Goal: Task Accomplishment & Management: Complete application form

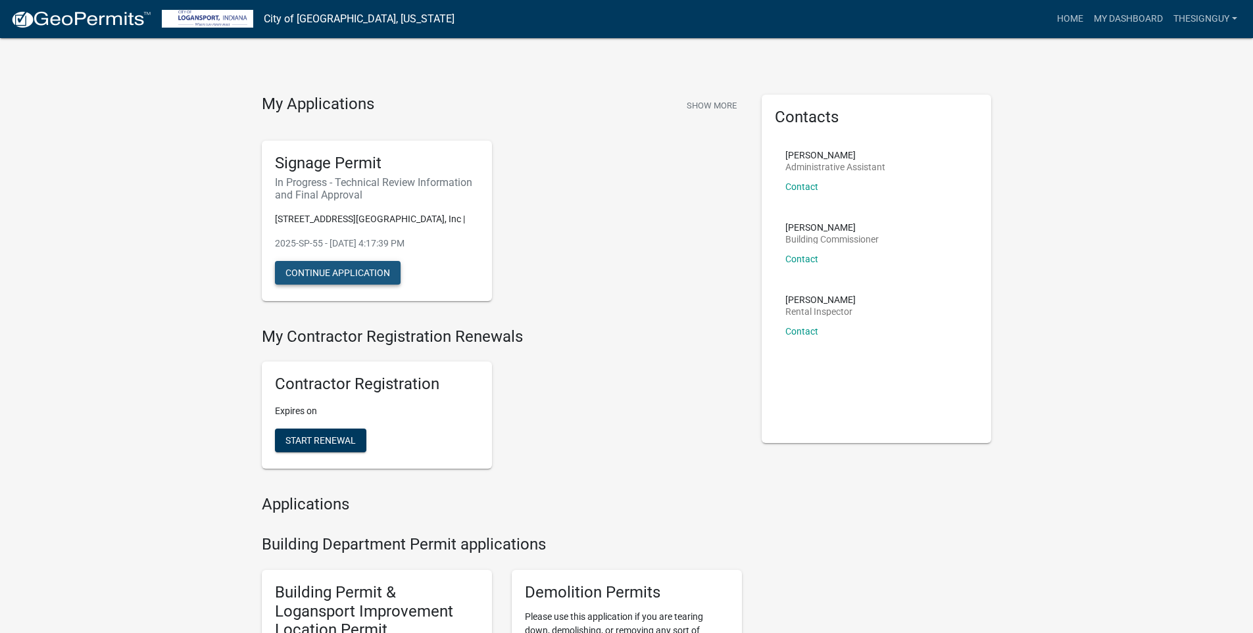
click at [333, 274] on button "Continue Application" at bounding box center [338, 273] width 126 height 24
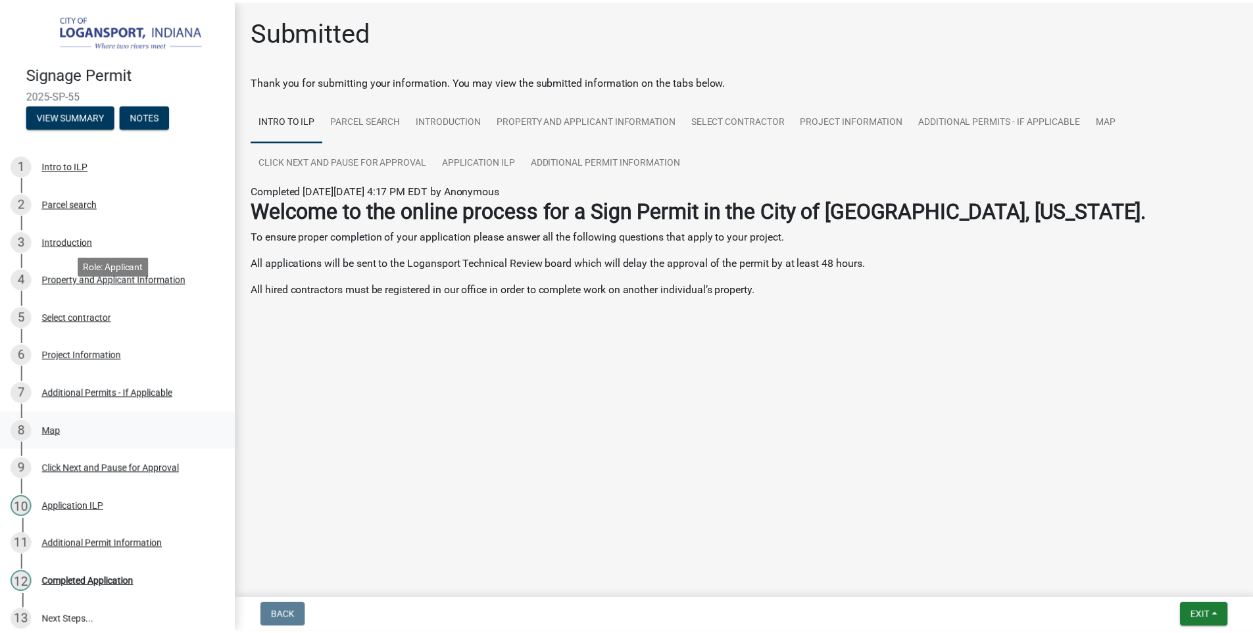
scroll to position [126, 0]
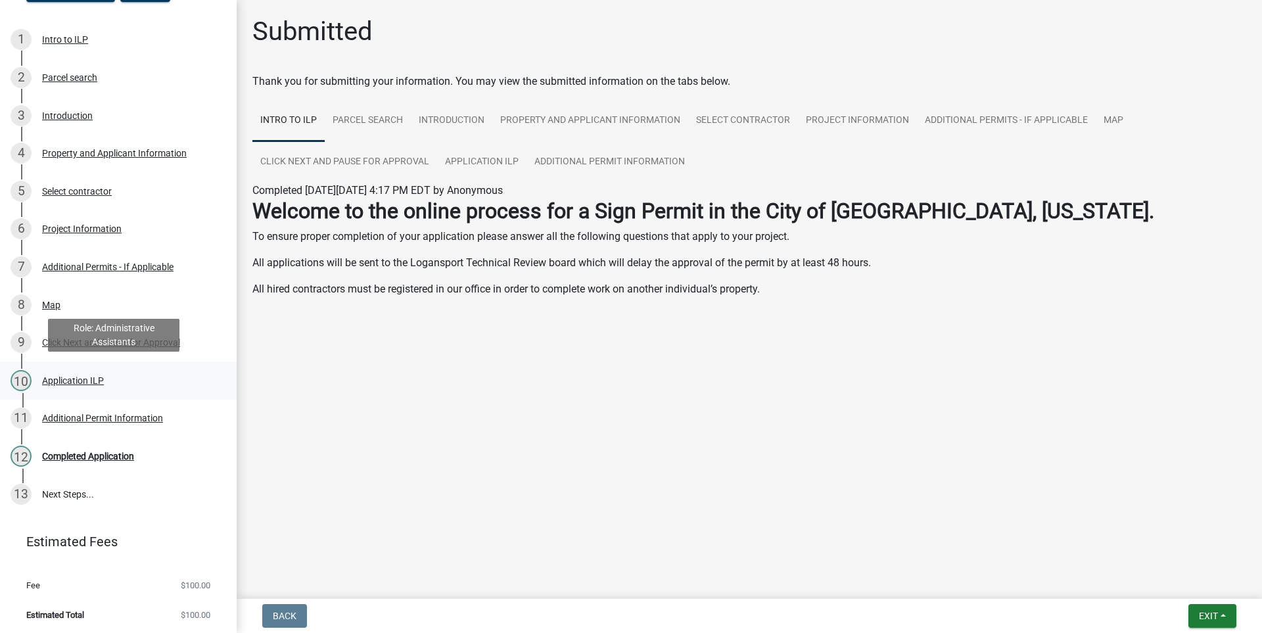
click at [58, 378] on div "Application ILP" at bounding box center [73, 380] width 62 height 9
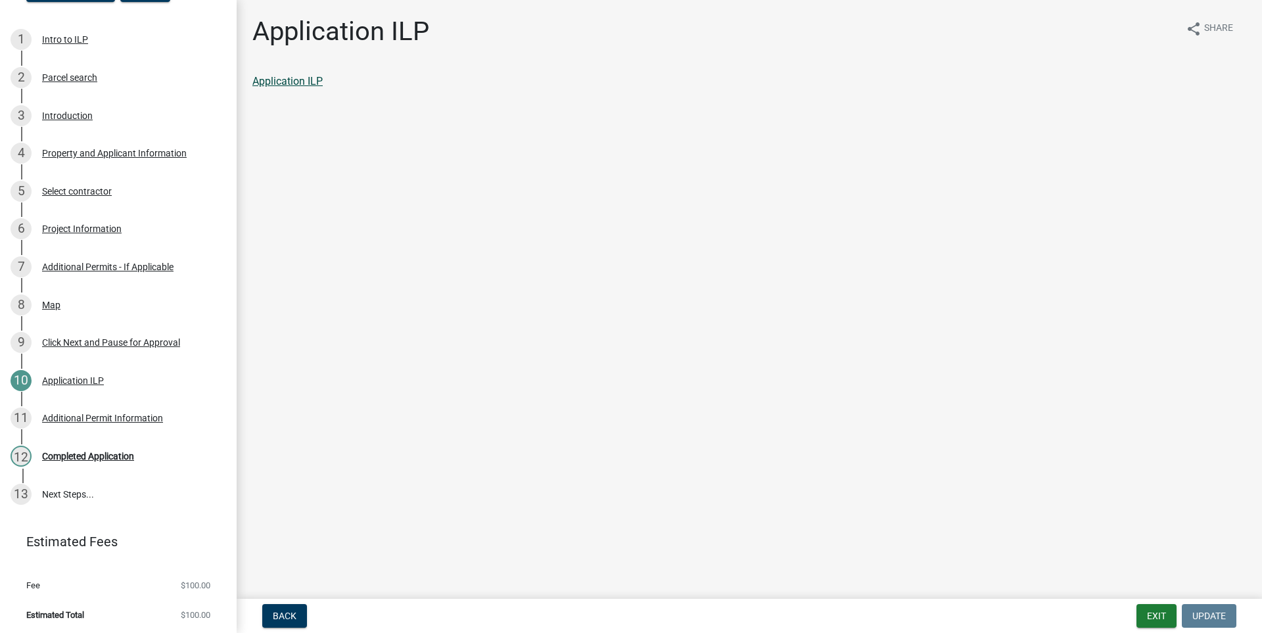
click at [290, 83] on link "Application ILP" at bounding box center [287, 81] width 70 height 12
click at [79, 452] on div "Completed Application" at bounding box center [88, 456] width 92 height 9
click at [73, 493] on link "13 Next Steps..." at bounding box center [118, 494] width 237 height 38
click at [75, 456] on div "Completed Application" at bounding box center [88, 456] width 92 height 9
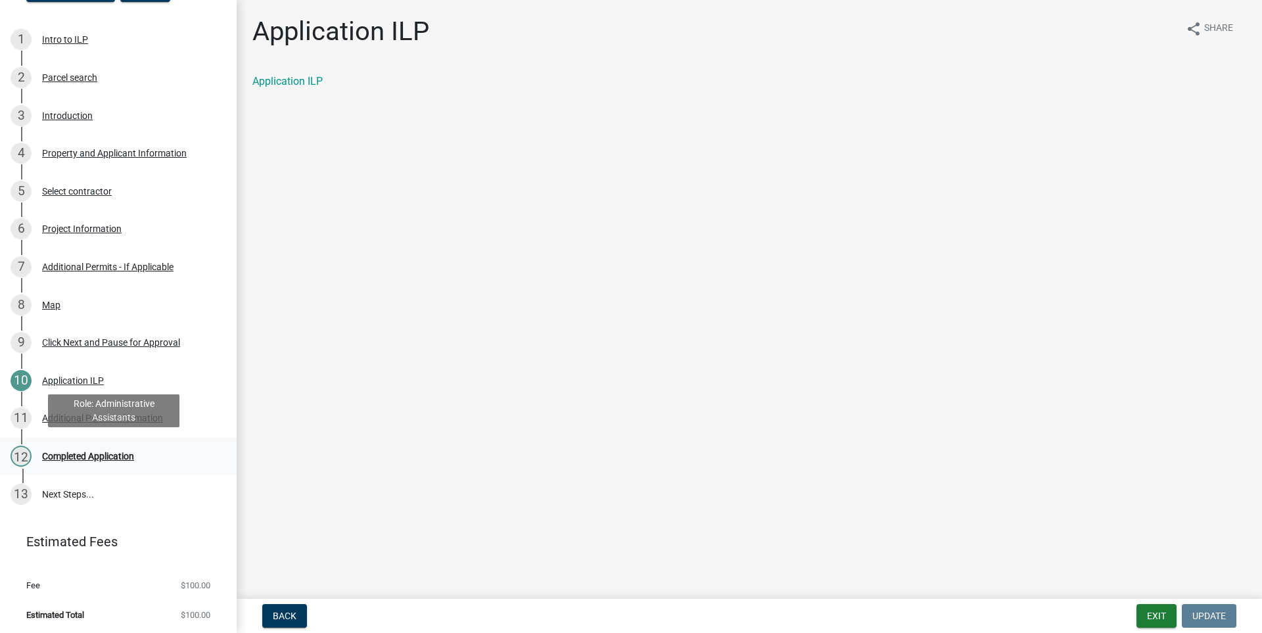
click at [75, 456] on div "Completed Application" at bounding box center [88, 456] width 92 height 9
click at [174, 442] on link "12 Completed Application" at bounding box center [118, 456] width 237 height 38
click at [342, 372] on main "Application ILP share Share Application ILP" at bounding box center [750, 297] width 1026 height 594
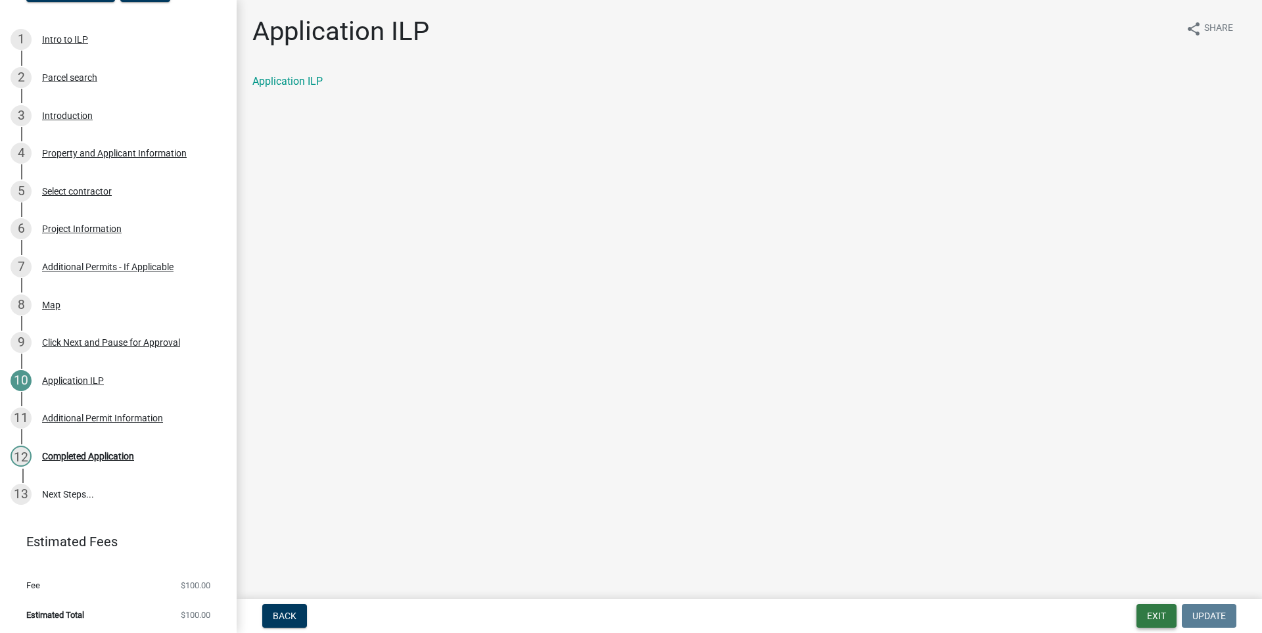
click at [1157, 616] on button "Exit" at bounding box center [1157, 616] width 40 height 24
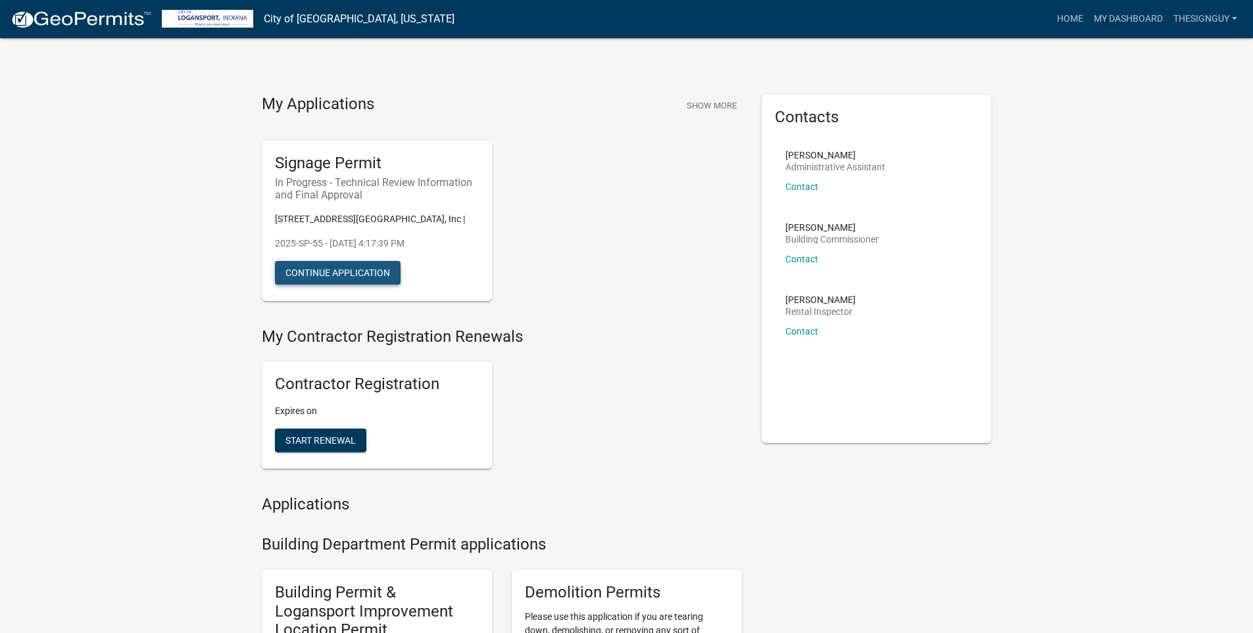
click at [347, 271] on button "Continue Application" at bounding box center [338, 273] width 126 height 24
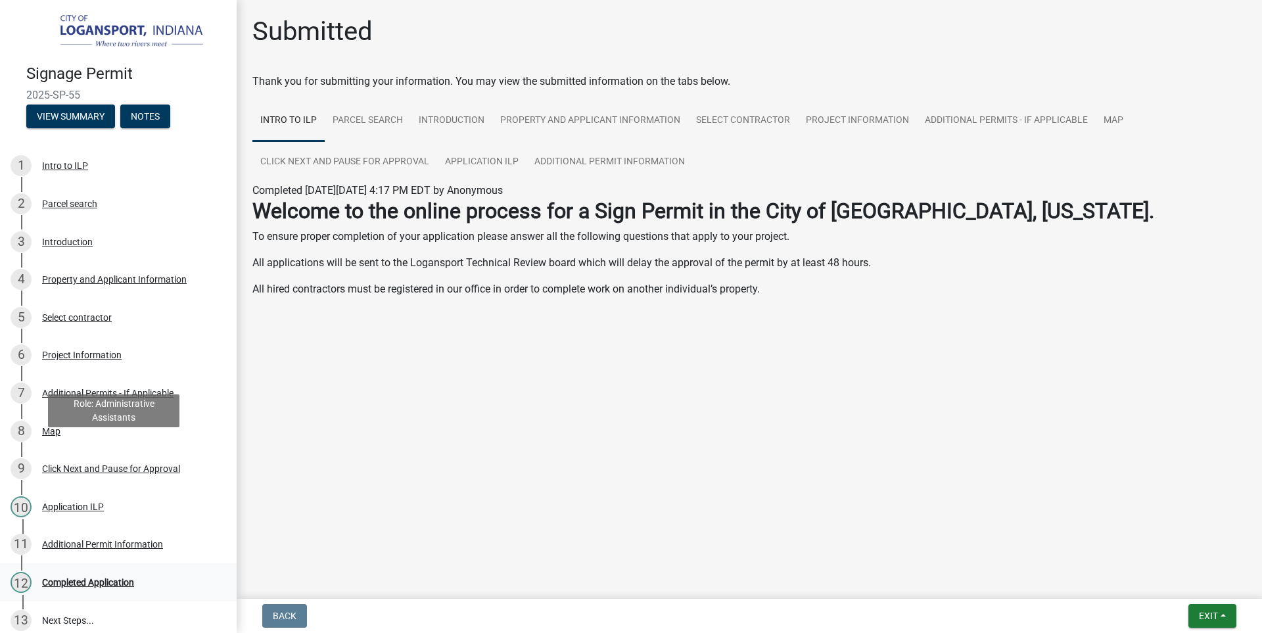
scroll to position [126, 0]
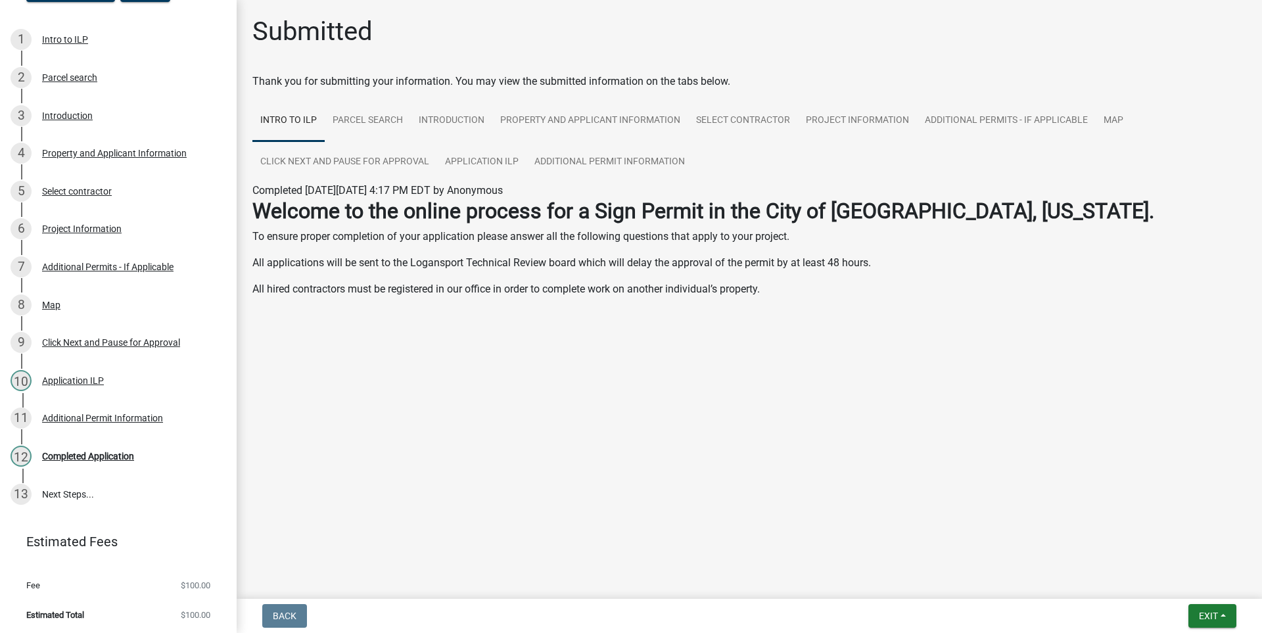
click at [92, 605] on li "Estimated Total $100.00" at bounding box center [118, 615] width 237 height 30
drag, startPoint x: 95, startPoint y: 613, endPoint x: 91, endPoint y: 599, distance: 14.4
click at [95, 610] on li "Estimated Total $100.00" at bounding box center [118, 615] width 237 height 30
click at [82, 578] on li "Fee $100.00" at bounding box center [118, 586] width 237 height 30
click at [436, 391] on main "Submitted Thank you for submitting your information. You may view the submitted…" at bounding box center [750, 297] width 1026 height 594
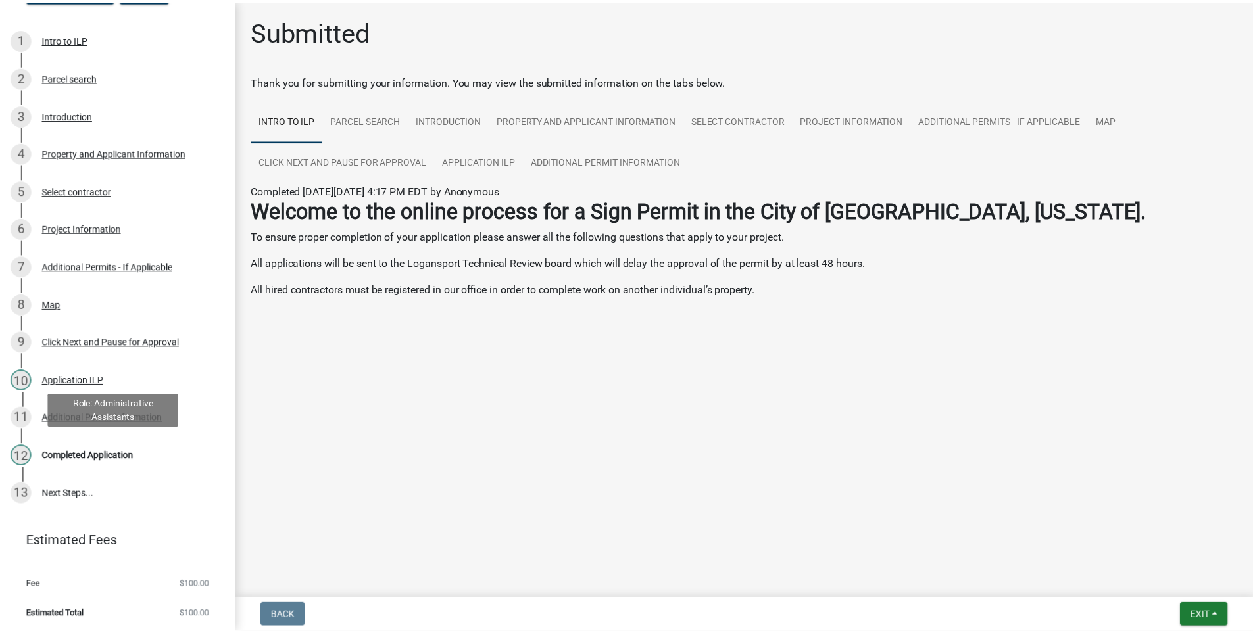
scroll to position [0, 0]
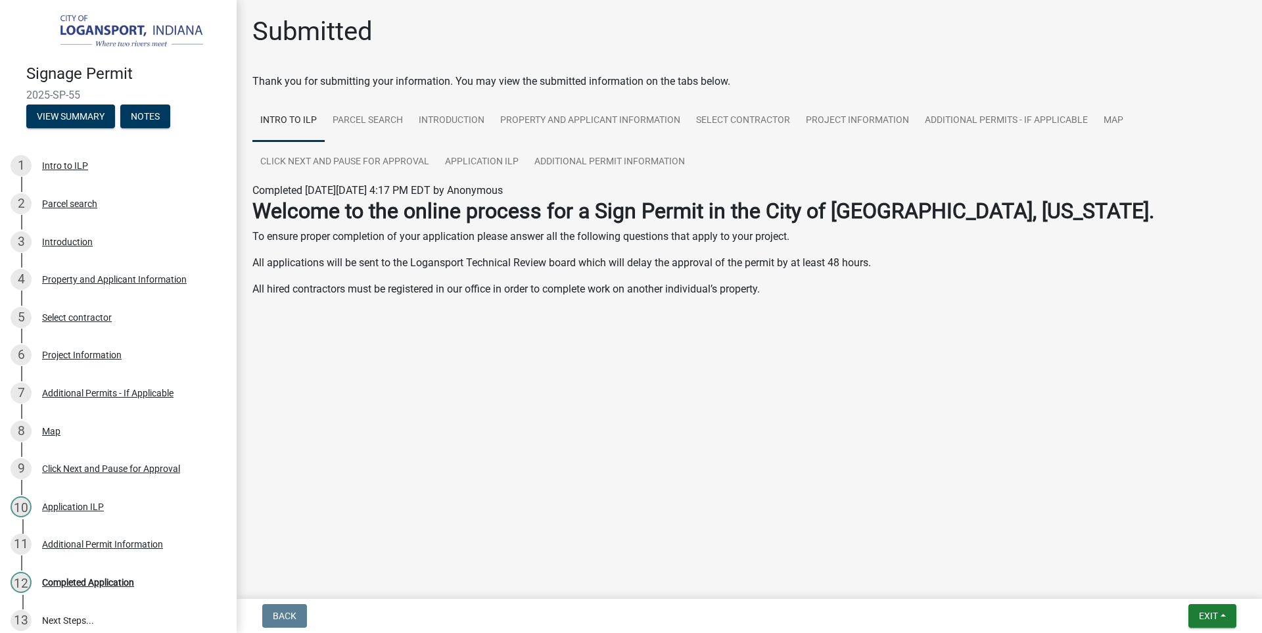
click at [434, 348] on main "Submitted Thank you for submitting your information. You may view the submitted…" at bounding box center [750, 297] width 1026 height 594
click at [590, 159] on link "Additional Permit Information" at bounding box center [610, 162] width 166 height 42
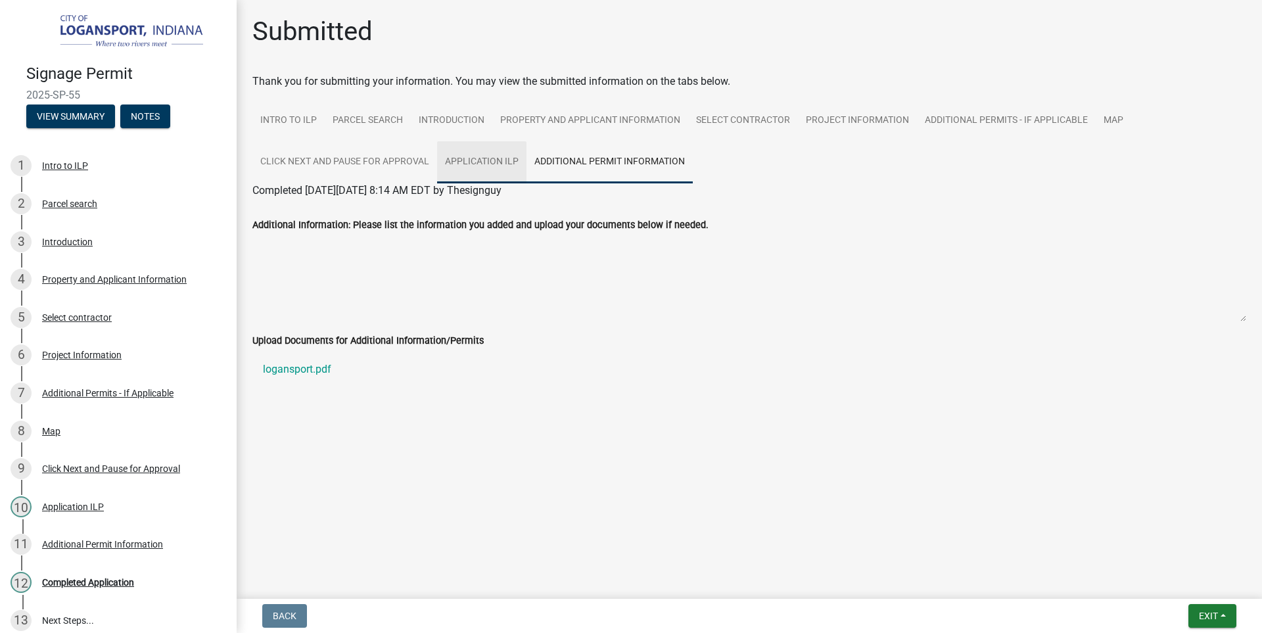
click at [479, 154] on link "Application ILP" at bounding box center [481, 162] width 89 height 42
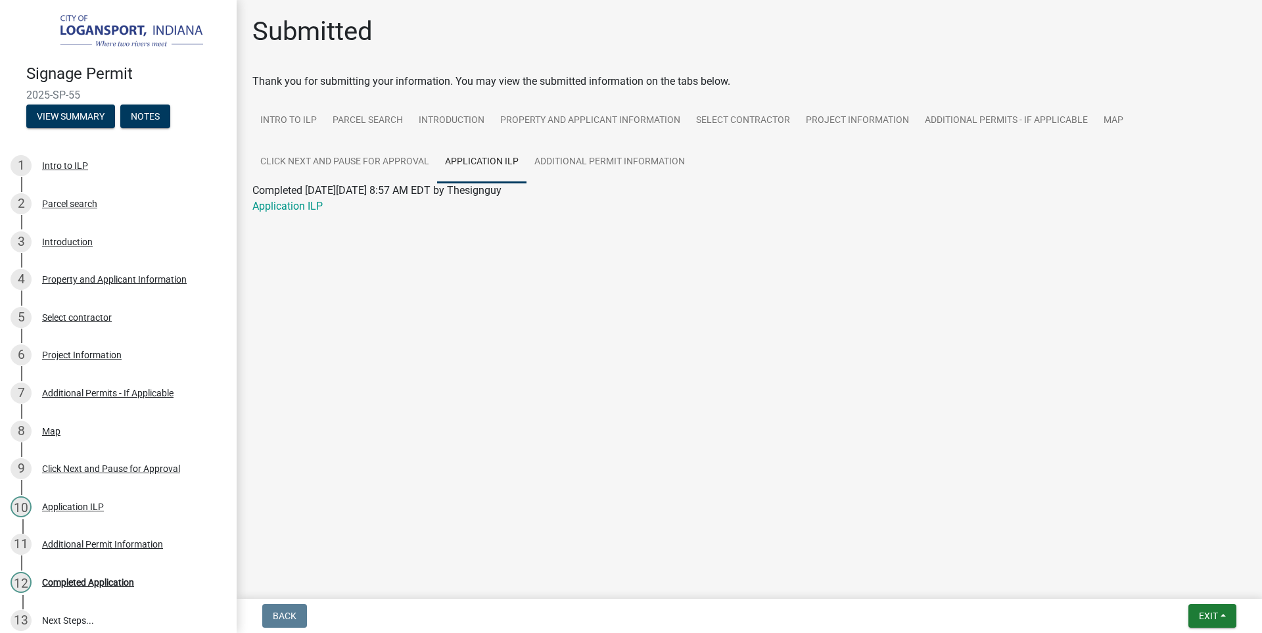
click at [984, 206] on div "Application ILP" at bounding box center [750, 207] width 1014 height 16
click at [1218, 609] on button "Exit" at bounding box center [1213, 616] width 48 height 24
click at [1184, 585] on button "Save & Exit" at bounding box center [1184, 582] width 105 height 32
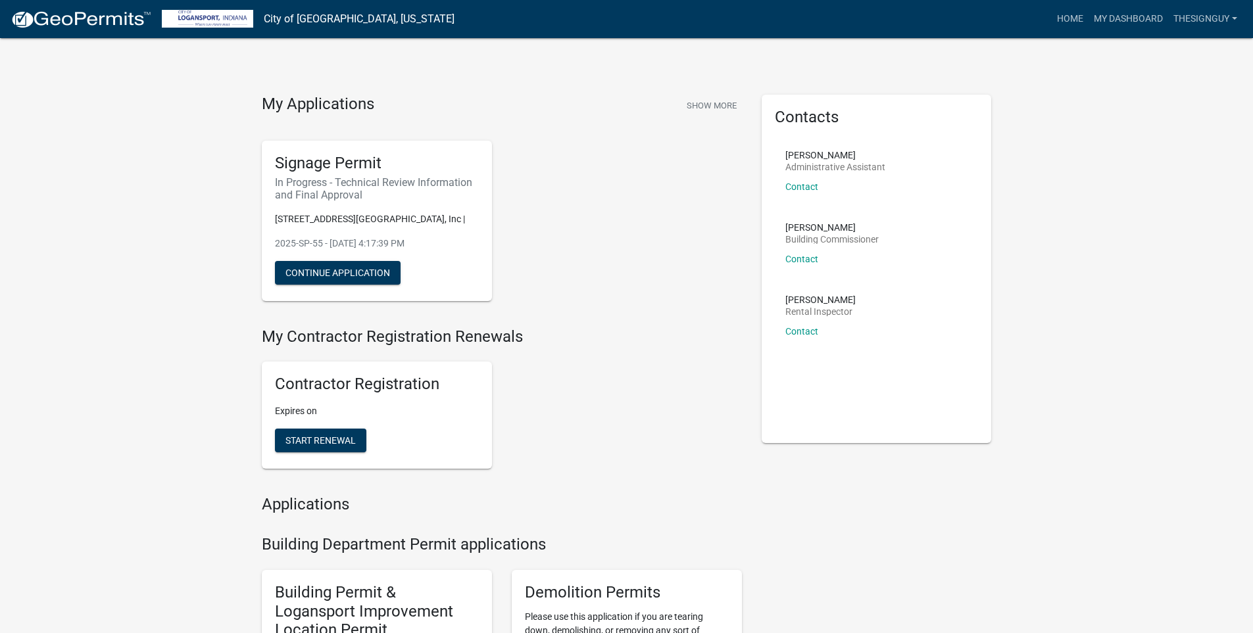
click at [318, 277] on button "Continue Application" at bounding box center [338, 273] width 126 height 24
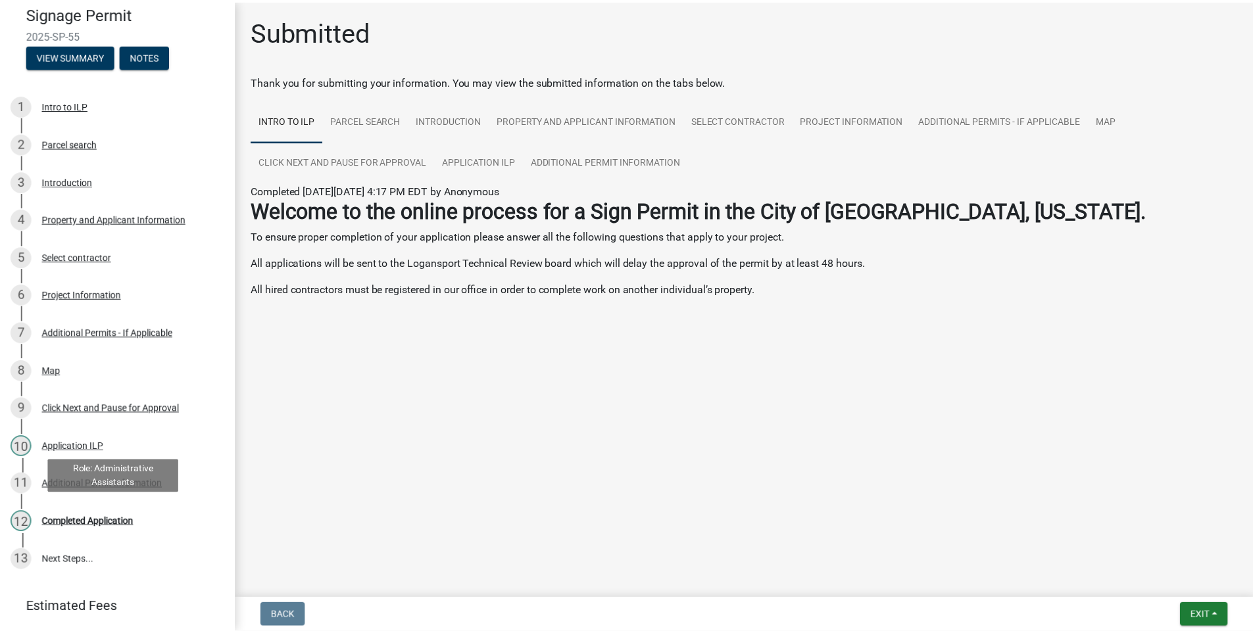
scroll to position [126, 0]
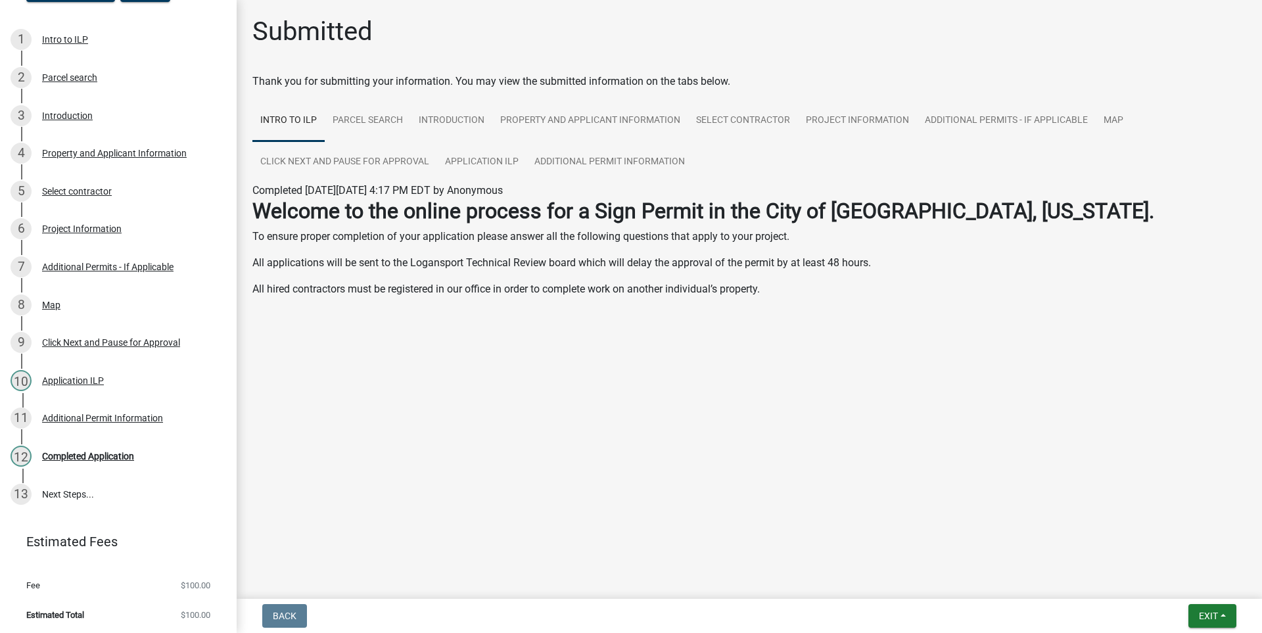
click at [128, 596] on li "Fee $100.00" at bounding box center [118, 586] width 237 height 30
drag, startPoint x: 129, startPoint y: 596, endPoint x: 145, endPoint y: 614, distance: 24.2
click at [141, 609] on ul "Fee $100.00 Estimated Total $100.00" at bounding box center [118, 600] width 237 height 70
drag, startPoint x: 145, startPoint y: 614, endPoint x: 170, endPoint y: 602, distance: 28.2
click at [146, 613] on li "Estimated Total $100.00" at bounding box center [118, 615] width 237 height 30
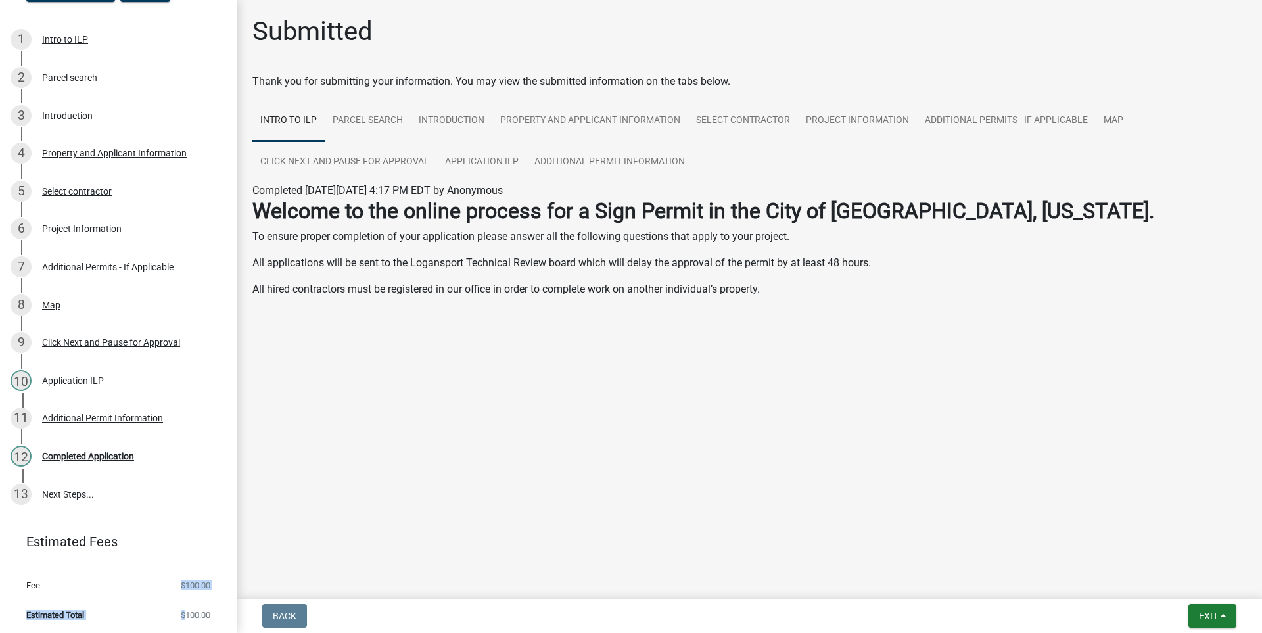
drag, startPoint x: 171, startPoint y: 602, endPoint x: 155, endPoint y: 570, distance: 35.6
click at [171, 600] on li "Estimated Total $100.00" at bounding box center [118, 615] width 237 height 30
click at [153, 571] on li "Fee $100.00" at bounding box center [118, 586] width 237 height 30
drag, startPoint x: 125, startPoint y: 583, endPoint x: 155, endPoint y: 617, distance: 44.7
click at [143, 606] on ul "Fee $100.00 Estimated Total $100.00" at bounding box center [118, 600] width 237 height 70
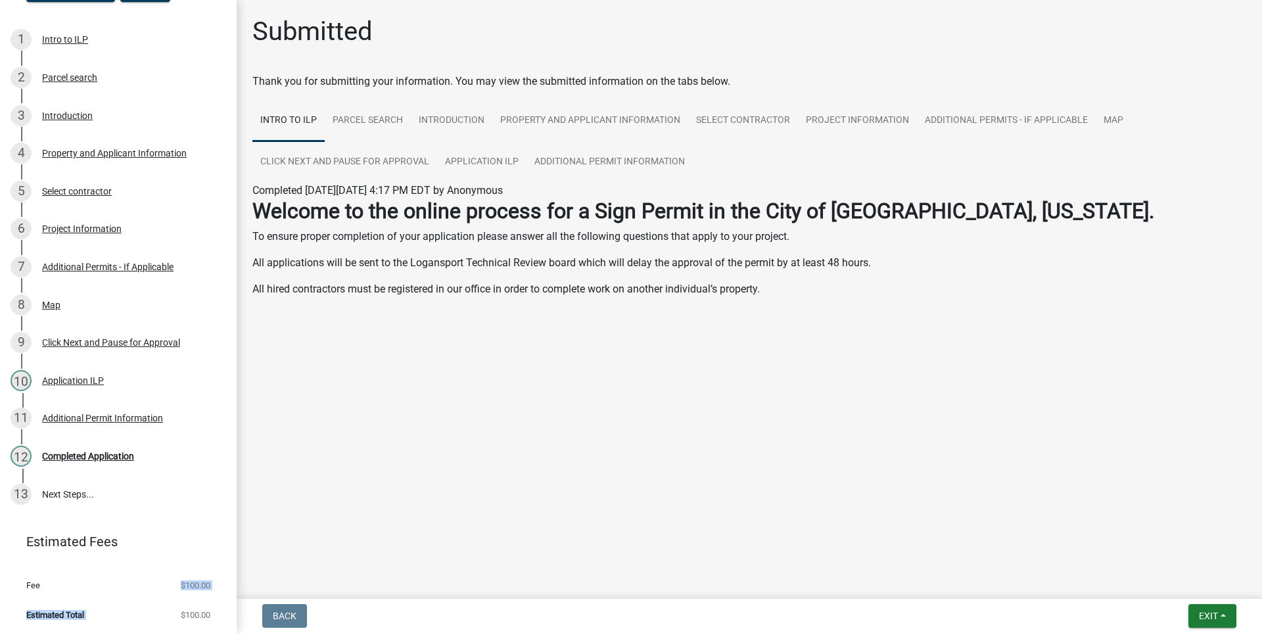
click at [162, 596] on li "Fee $100.00" at bounding box center [118, 586] width 237 height 30
drag, startPoint x: 162, startPoint y: 596, endPoint x: 139, endPoint y: 595, distance: 23.7
click at [155, 595] on li "Fee $100.00" at bounding box center [118, 586] width 237 height 30
drag, startPoint x: 139, startPoint y: 595, endPoint x: 133, endPoint y: 600, distance: 7.4
click at [137, 596] on li "Fee $100.00" at bounding box center [118, 586] width 237 height 30
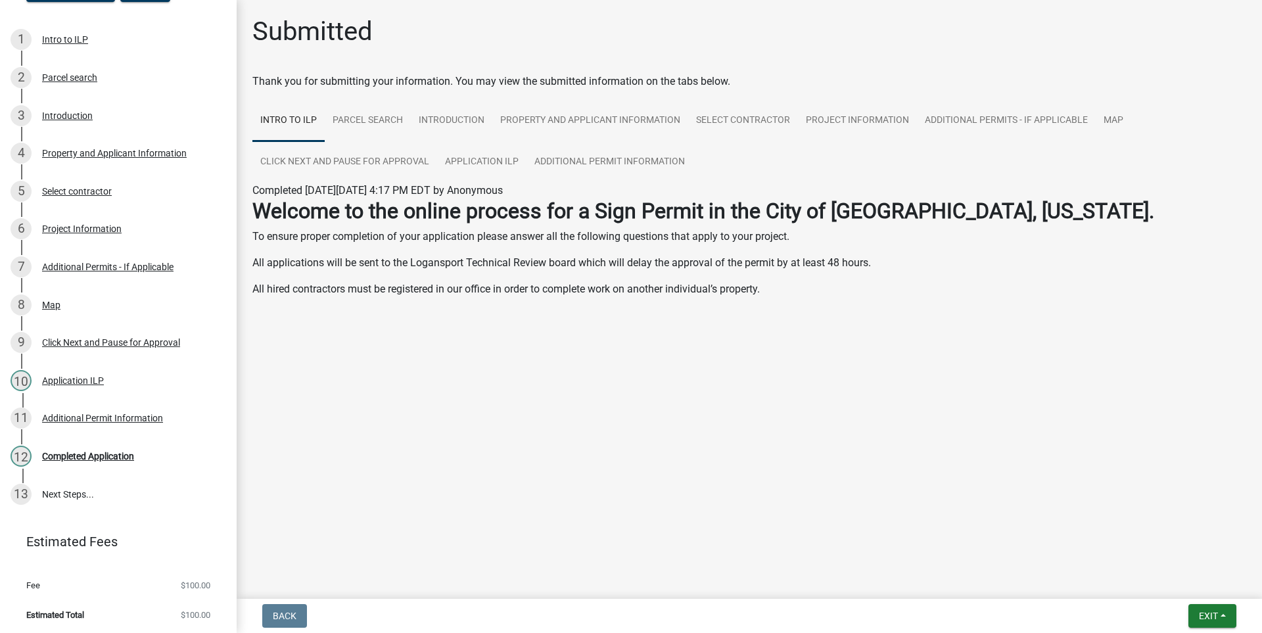
drag, startPoint x: 133, startPoint y: 600, endPoint x: 145, endPoint y: 607, distance: 13.0
click at [144, 606] on li "Estimated Total $100.00" at bounding box center [118, 615] width 237 height 30
click at [151, 611] on li "Estimated Total $100.00" at bounding box center [118, 615] width 237 height 30
click at [151, 608] on li "Estimated Total $100.00" at bounding box center [118, 615] width 237 height 30
drag, startPoint x: 151, startPoint y: 608, endPoint x: 295, endPoint y: 493, distance: 184.3
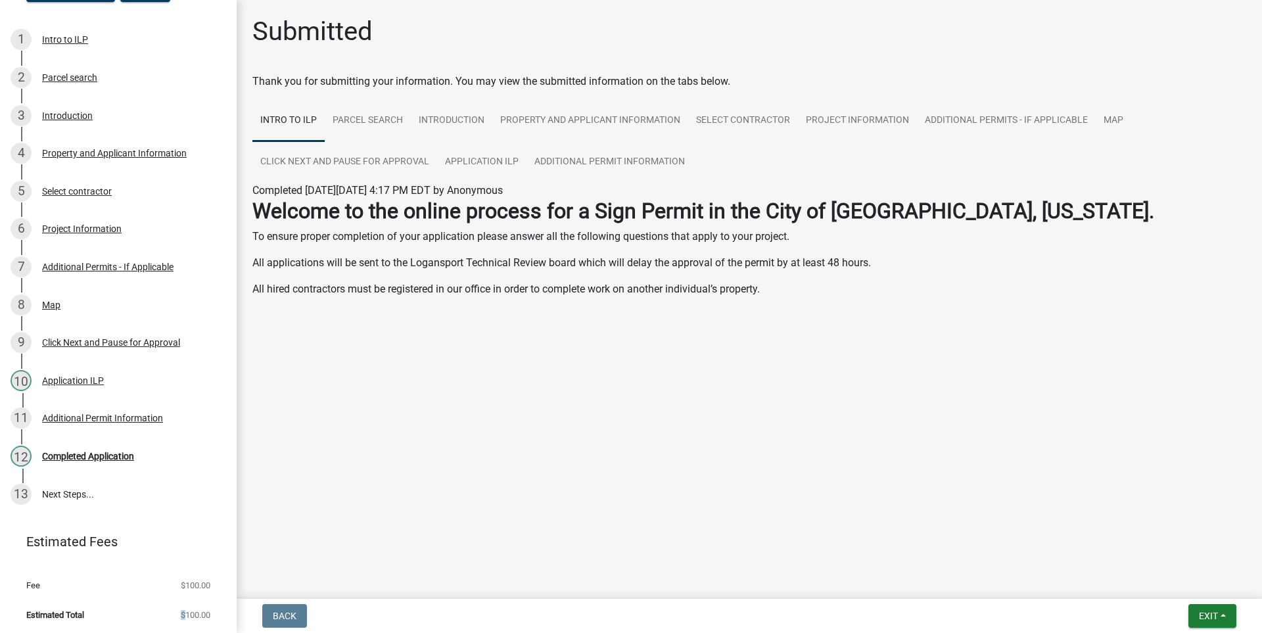
click at [154, 604] on li "Estimated Total $100.00" at bounding box center [118, 615] width 237 height 30
click at [385, 420] on main "Submitted Thank you for submitting your information. You may view the submitted…" at bounding box center [750, 297] width 1026 height 594
drag, startPoint x: 619, startPoint y: 386, endPoint x: 742, endPoint y: 132, distance: 282.3
click at [622, 381] on main "Submitted Thank you for submitting your information. You may view the submitted…" at bounding box center [750, 297] width 1026 height 594
click at [1216, 614] on span "Exit" at bounding box center [1208, 616] width 19 height 11
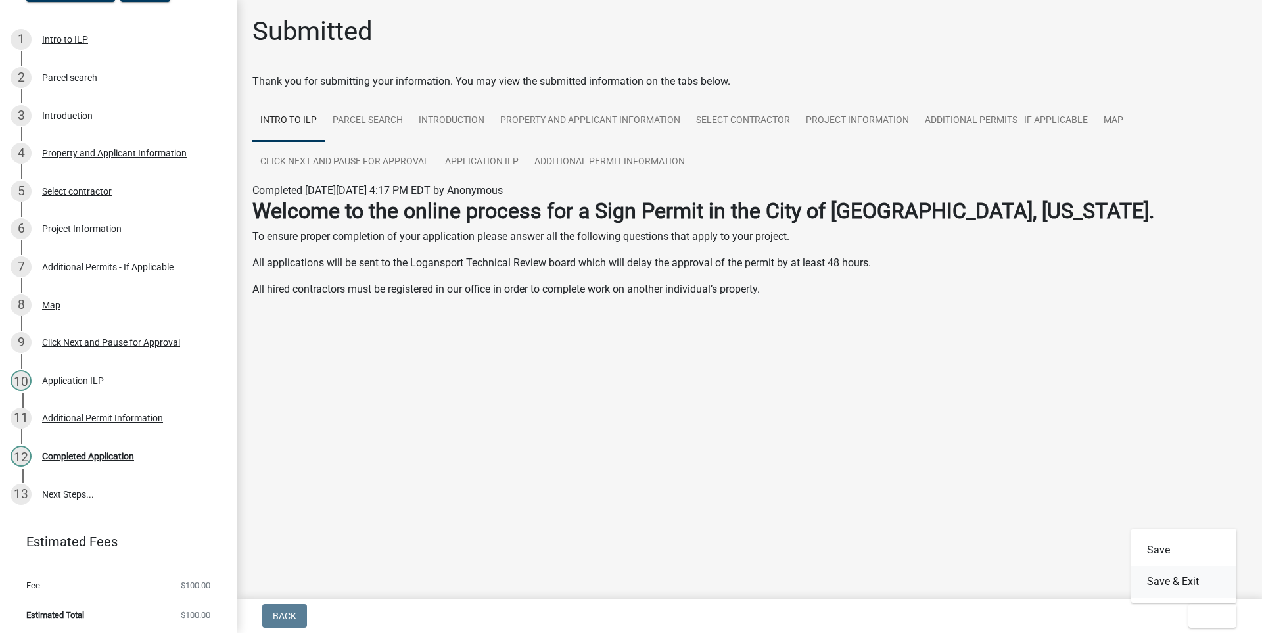
click at [1179, 582] on button "Save & Exit" at bounding box center [1184, 582] width 105 height 32
